Goal: Transaction & Acquisition: Obtain resource

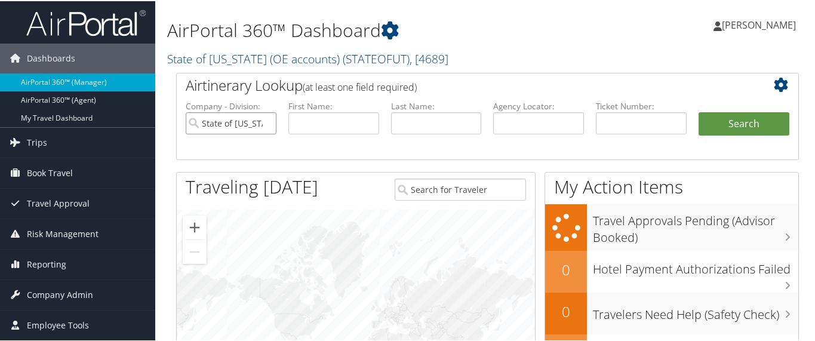
click at [266, 119] on input "State of Utah (OE accounts)" at bounding box center [231, 122] width 91 height 22
click at [601, 117] on input "text" at bounding box center [641, 122] width 91 height 22
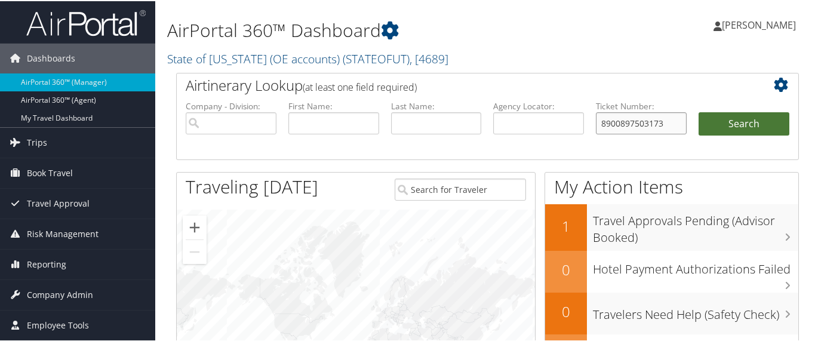
type input "8900897503173"
click at [733, 119] on button "Search" at bounding box center [743, 123] width 91 height 24
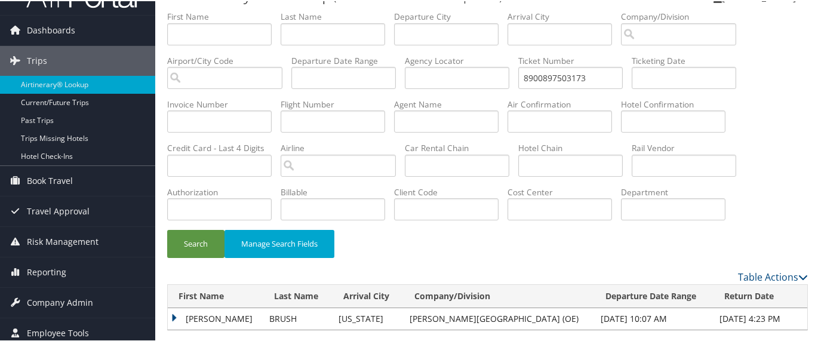
scroll to position [43, 0]
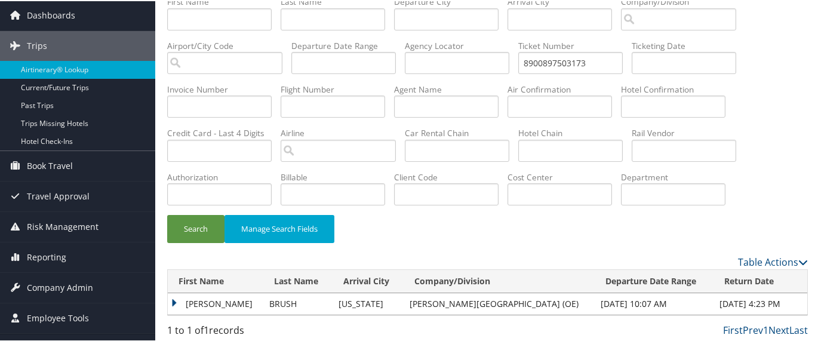
click at [172, 297] on td "[PERSON_NAME]" at bounding box center [216, 302] width 96 height 21
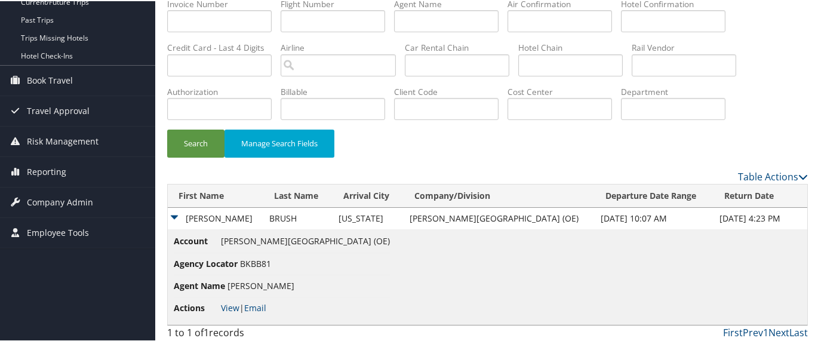
scroll to position [130, 0]
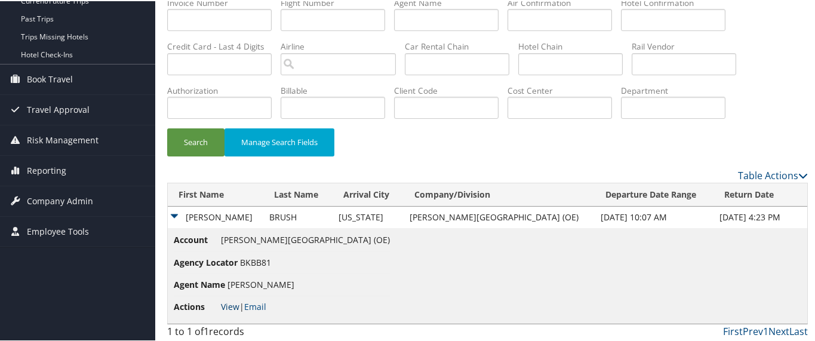
click at [230, 302] on link "View" at bounding box center [230, 305] width 19 height 11
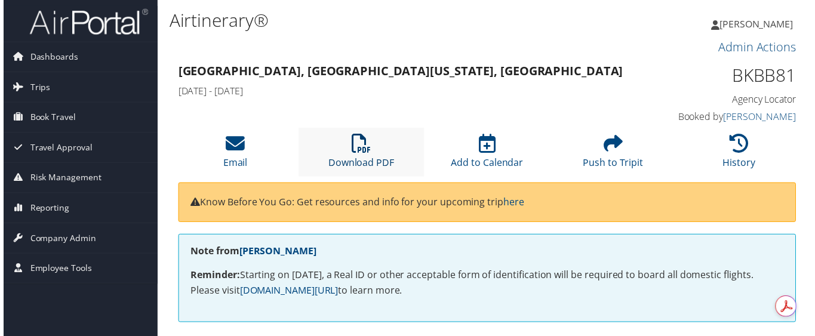
click at [354, 154] on link "Download PDF" at bounding box center [360, 155] width 66 height 29
